Goal: Complete application form

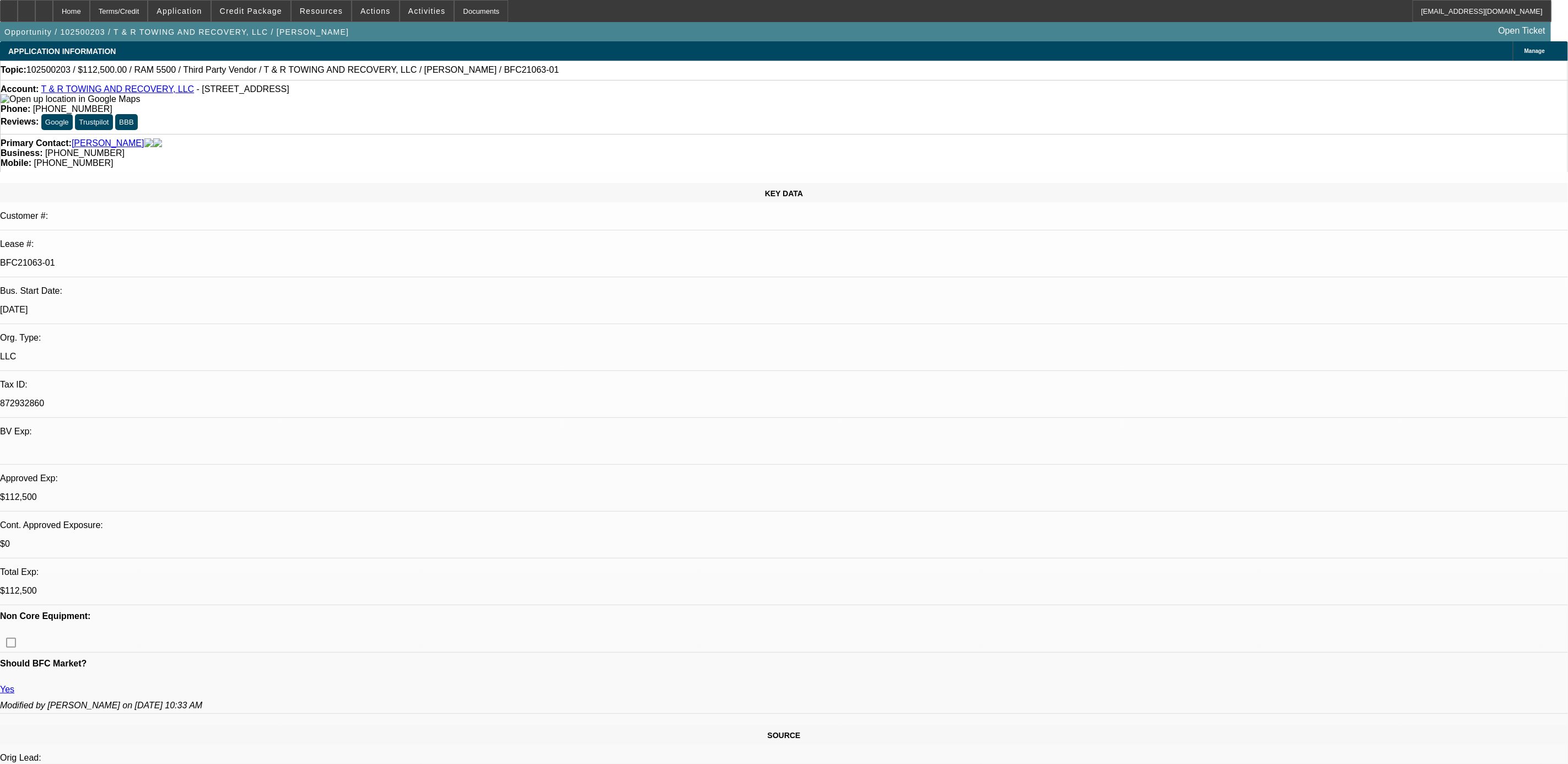
select select "0"
select select "0.1"
select select "0"
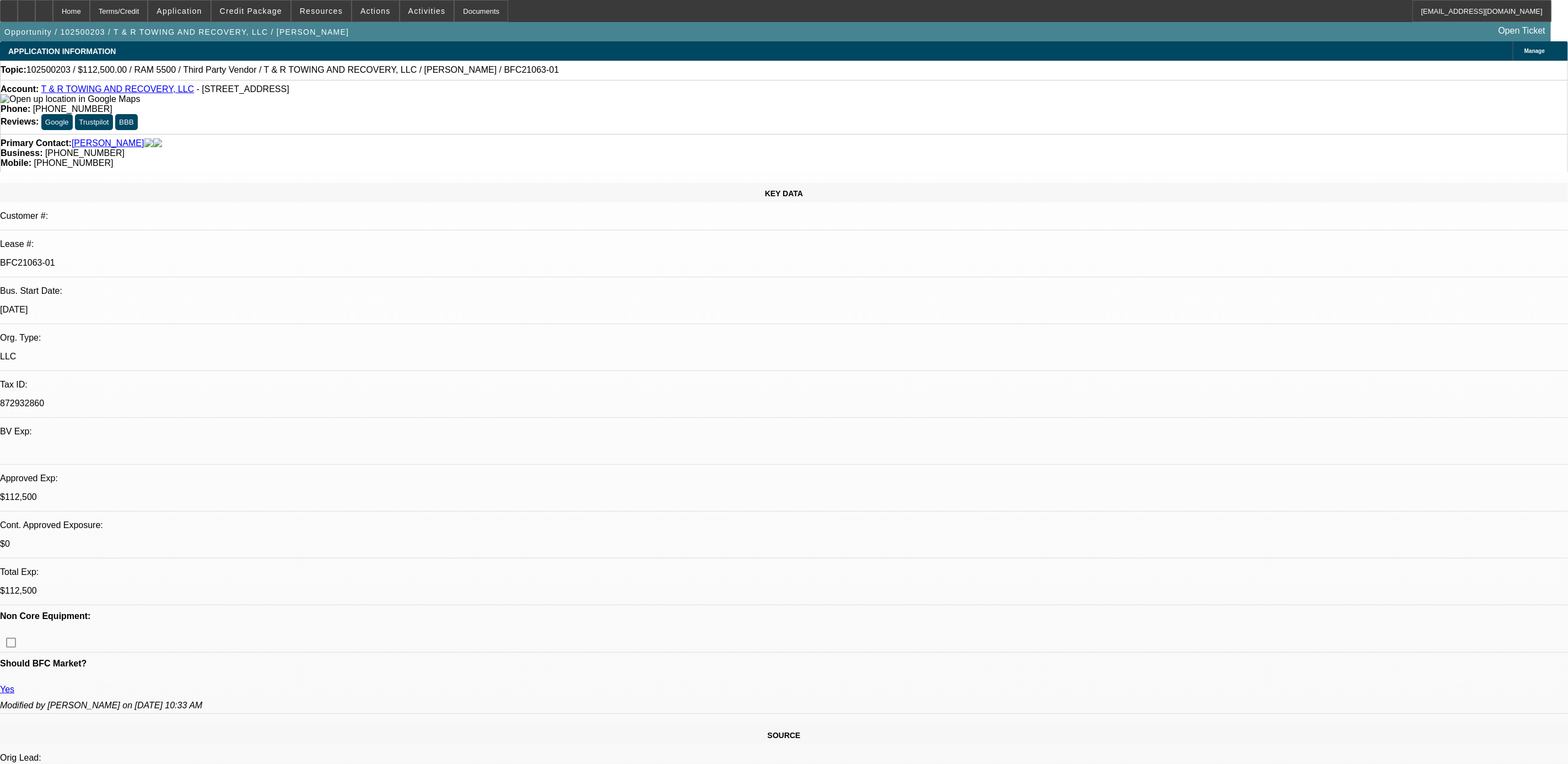
select select "0"
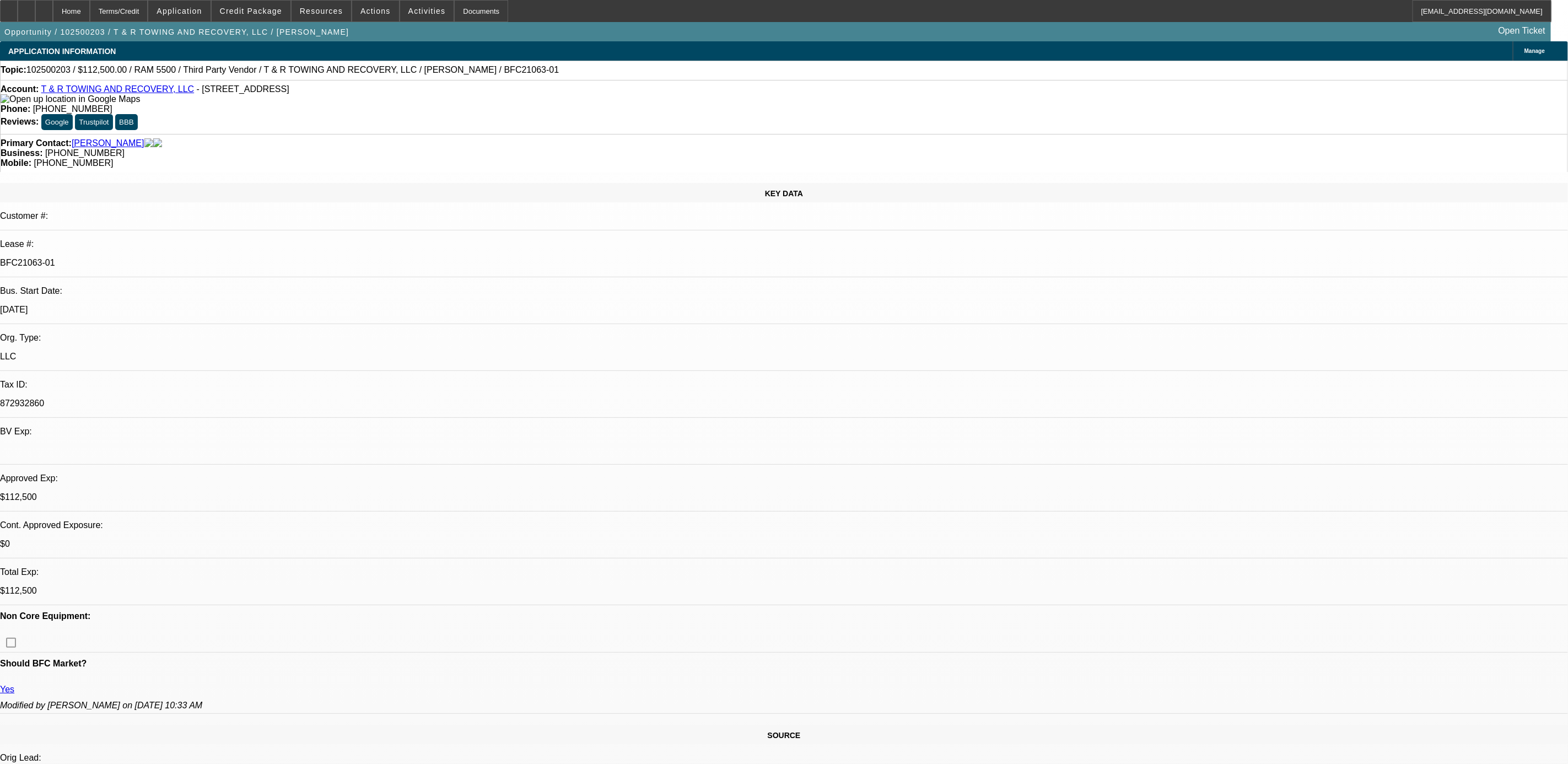
select select "0"
select select "1"
select select "3"
select select "4"
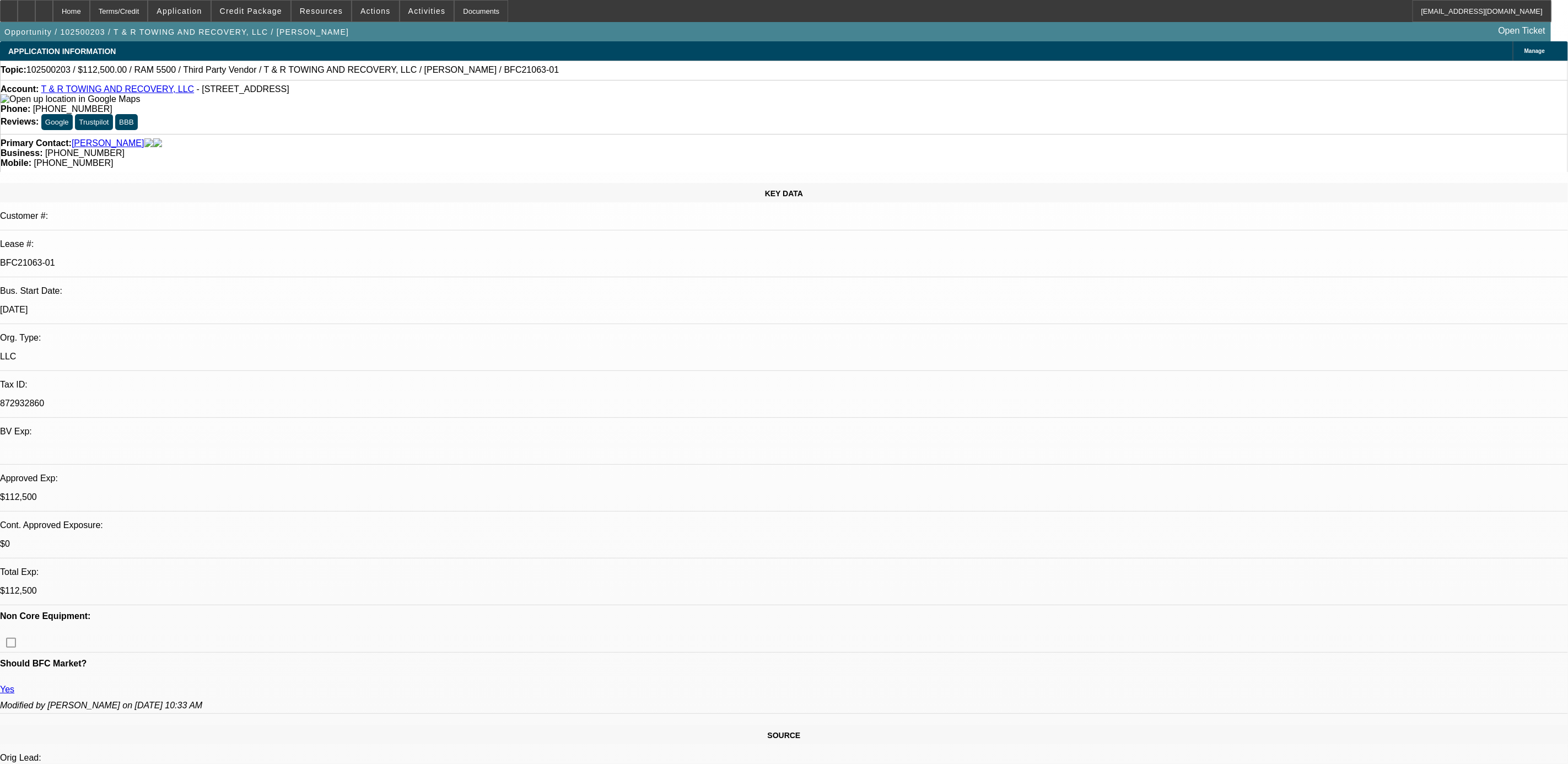
select select "1"
select select "3"
select select "6"
select select "1"
select select "3"
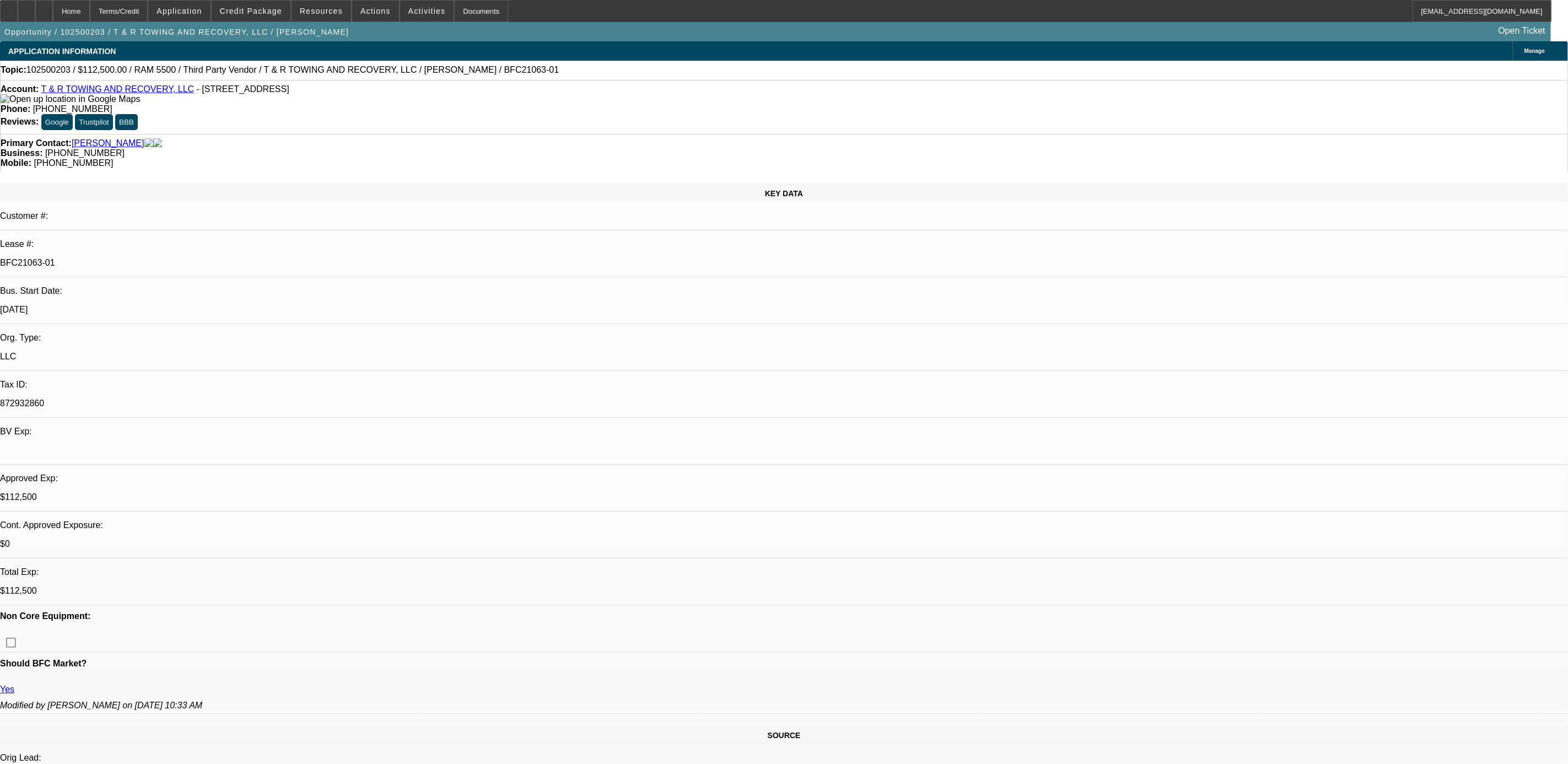
select select "6"
select select "1"
select select "3"
select select "6"
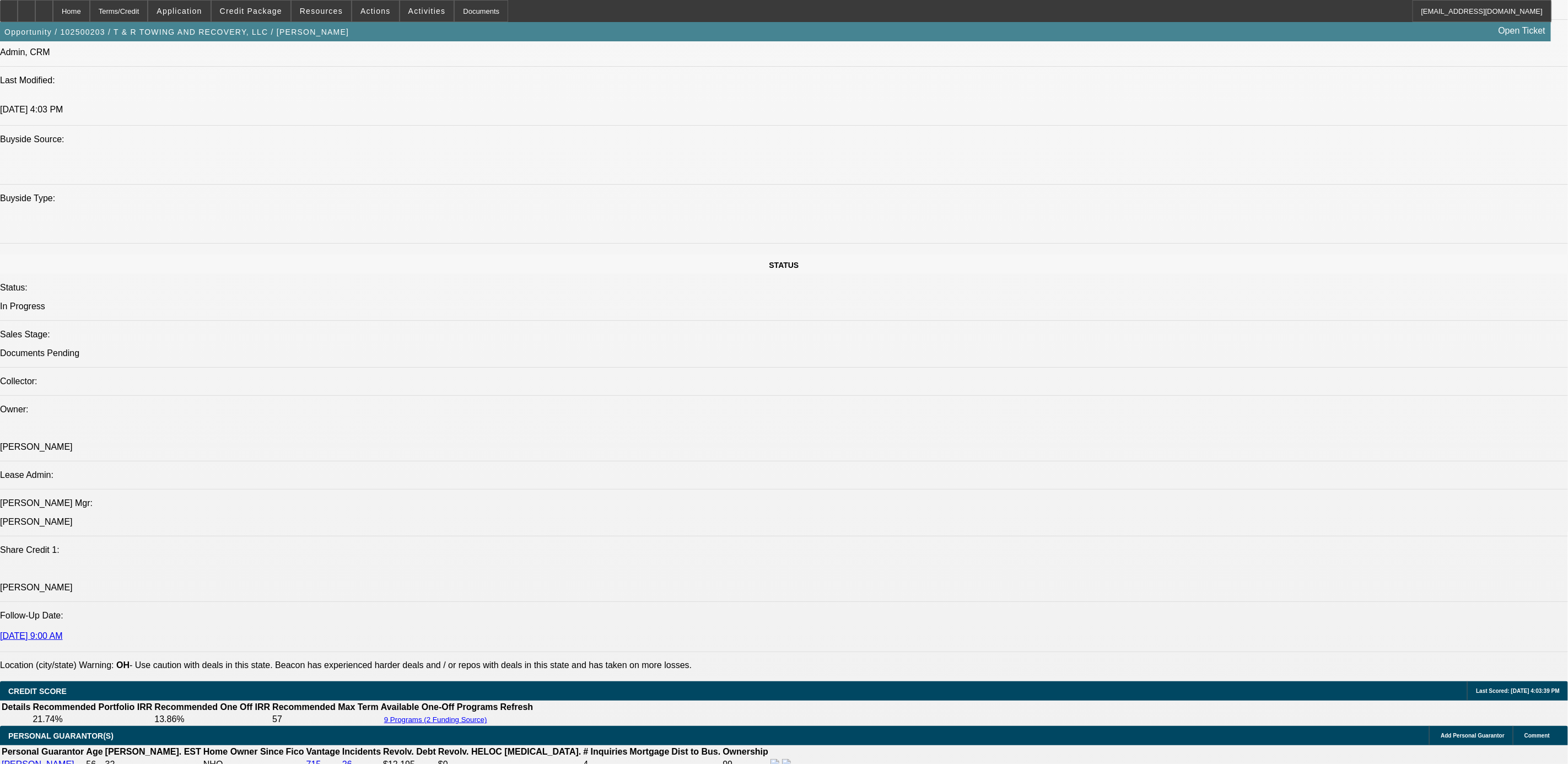
scroll to position [992, 0]
